Goal: Task Accomplishment & Management: Use online tool/utility

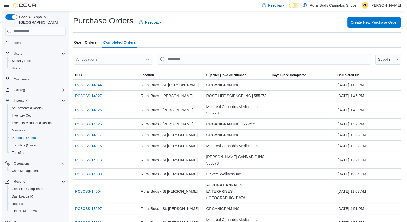
scroll to position [5, 0]
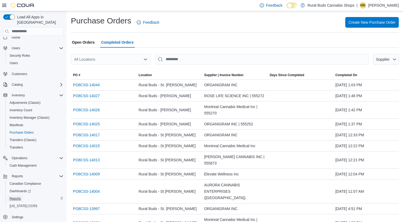
click at [18, 196] on span "Reports" at bounding box center [15, 198] width 11 height 4
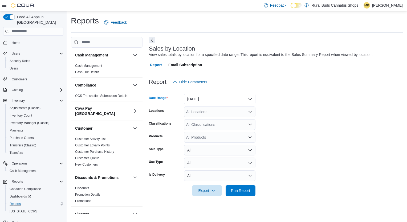
click at [208, 95] on button "Yesterday" at bounding box center [219, 99] width 71 height 11
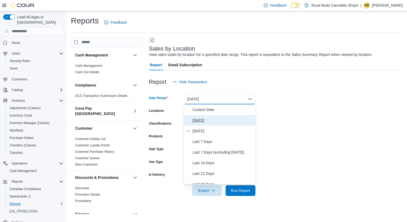
click at [201, 120] on span "[DATE]" at bounding box center [222, 120] width 61 height 6
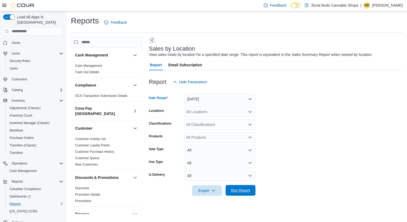
click at [242, 188] on span "Run Report" at bounding box center [240, 190] width 19 height 5
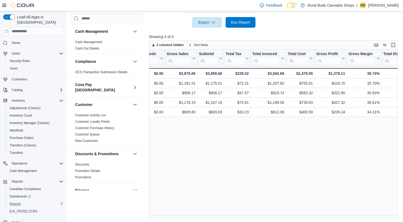
scroll to position [0, 190]
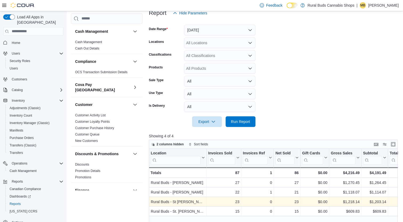
scroll to position [106, 0]
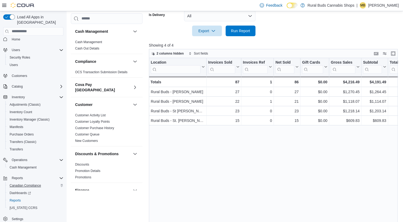
scroll to position [5, 0]
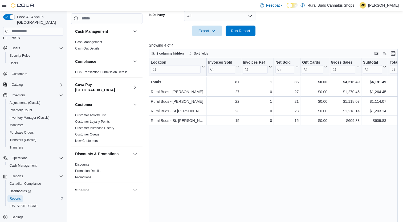
click at [14, 196] on span "Reports" at bounding box center [15, 198] width 11 height 4
click at [22, 188] on span "Dashboards" at bounding box center [20, 191] width 21 height 6
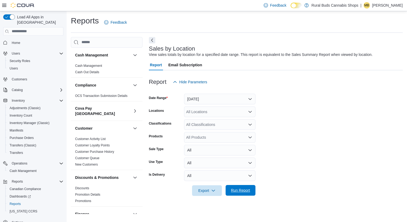
click at [251, 191] on span "Run Report" at bounding box center [240, 190] width 23 height 11
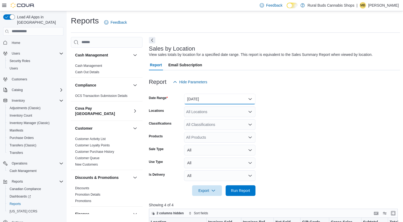
click at [219, 99] on button "Yesterday" at bounding box center [219, 99] width 71 height 11
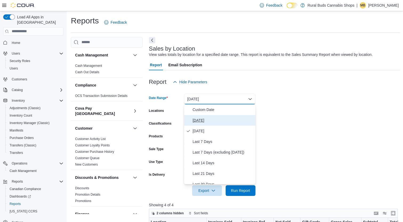
click at [197, 118] on span "[DATE]" at bounding box center [222, 120] width 61 height 6
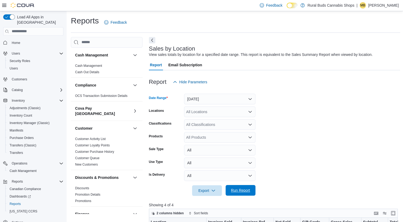
click at [242, 189] on span "Run Report" at bounding box center [240, 190] width 19 height 5
